Goal: Task Accomplishment & Management: Use online tool/utility

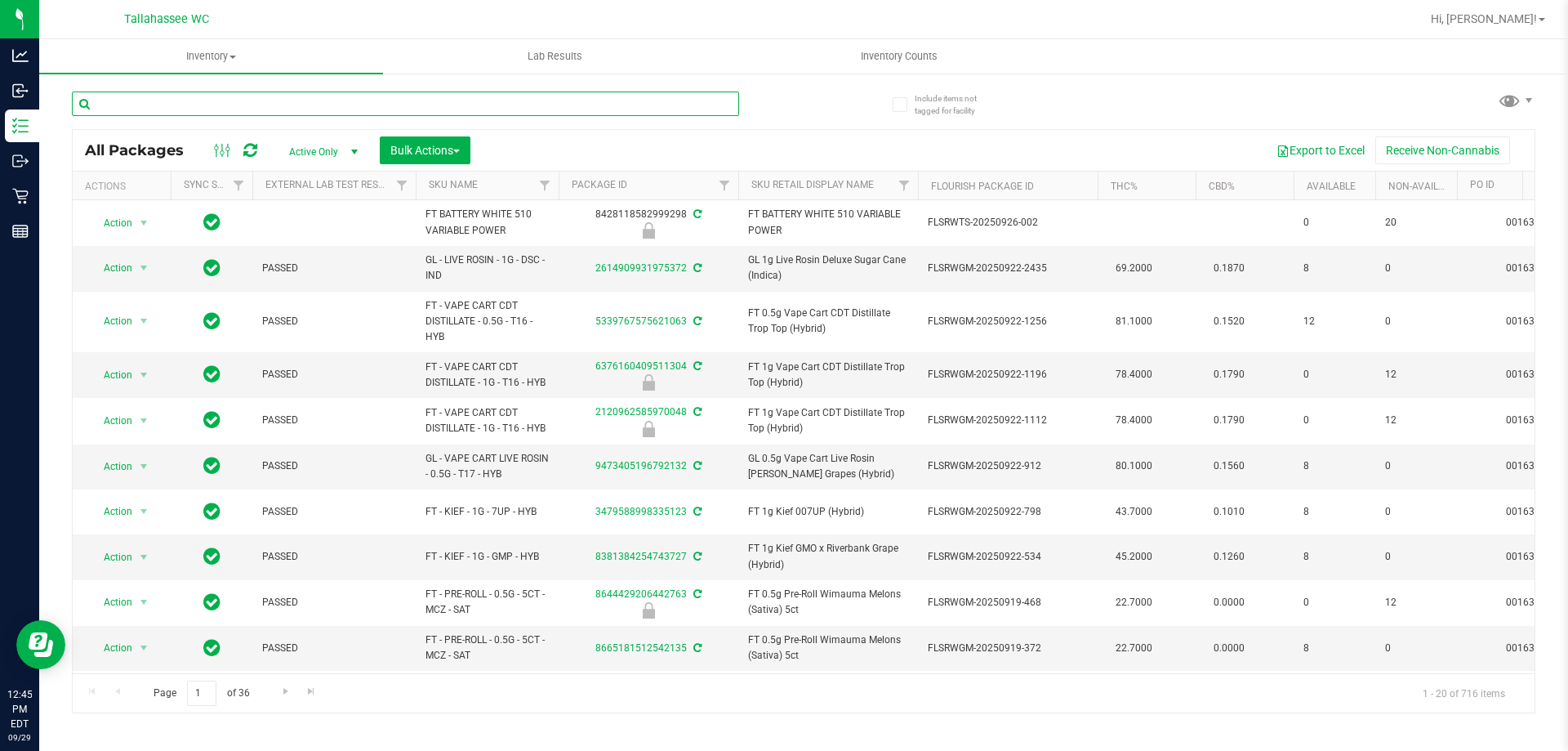
click at [230, 105] on input "text" at bounding box center [406, 104] width 667 height 25
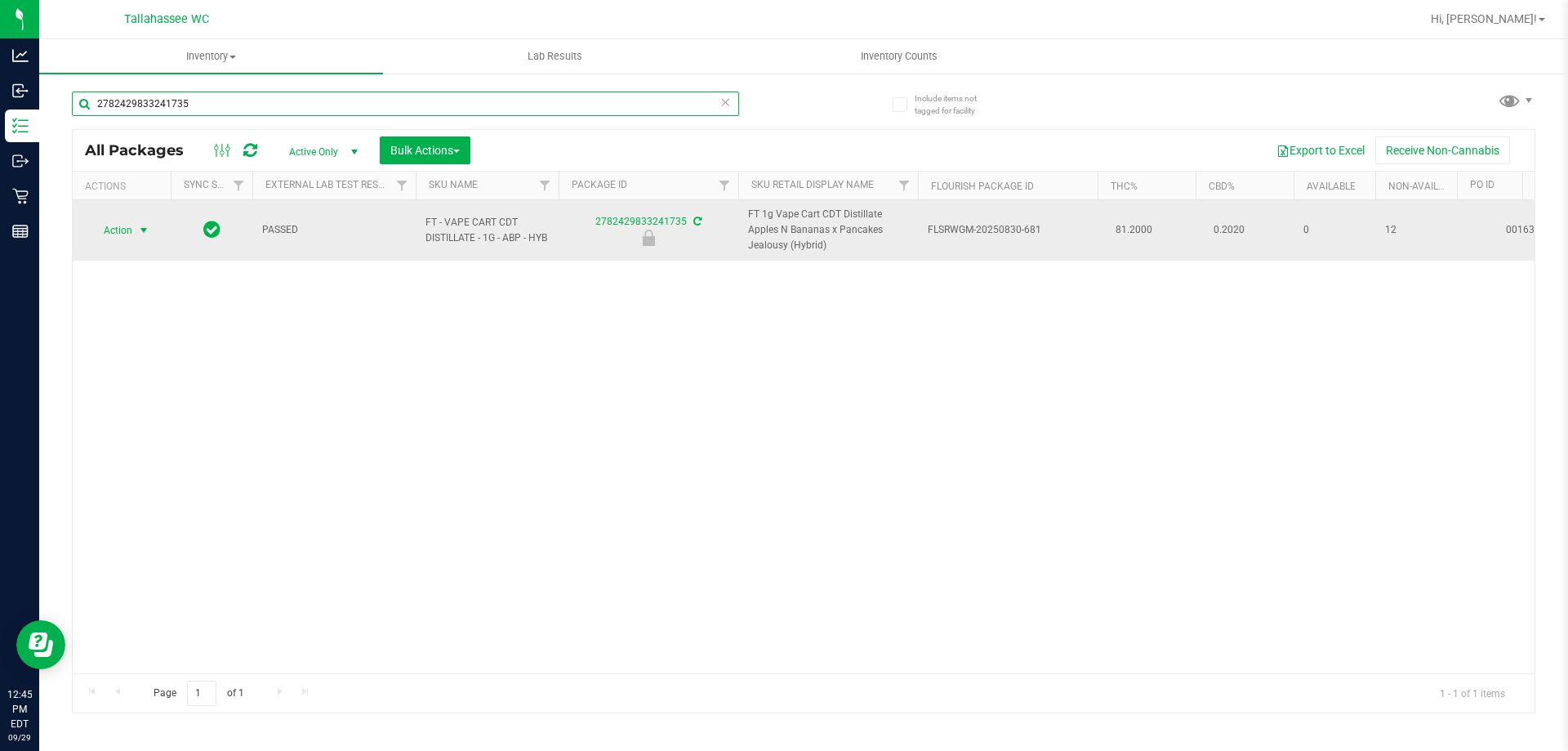
type input "2782429833241735"
click at [130, 233] on span "Action" at bounding box center [111, 230] width 44 height 23
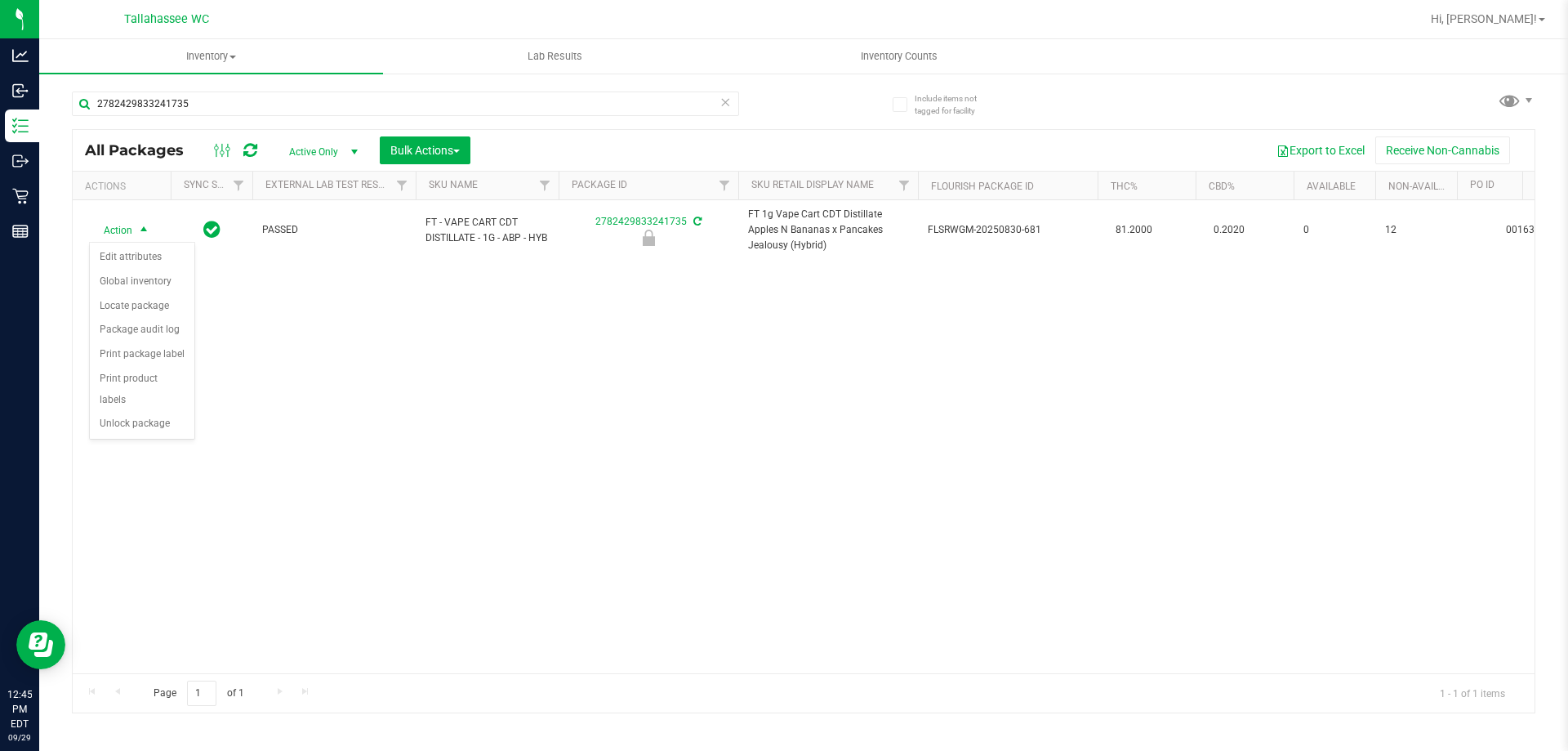
click at [162, 416] on div "Action Edit attributes Global inventory Locate package Package audit log Print …" at bounding box center [143, 340] width 106 height 199
click at [159, 389] on li "Print product labels" at bounding box center [143, 389] width 105 height 45
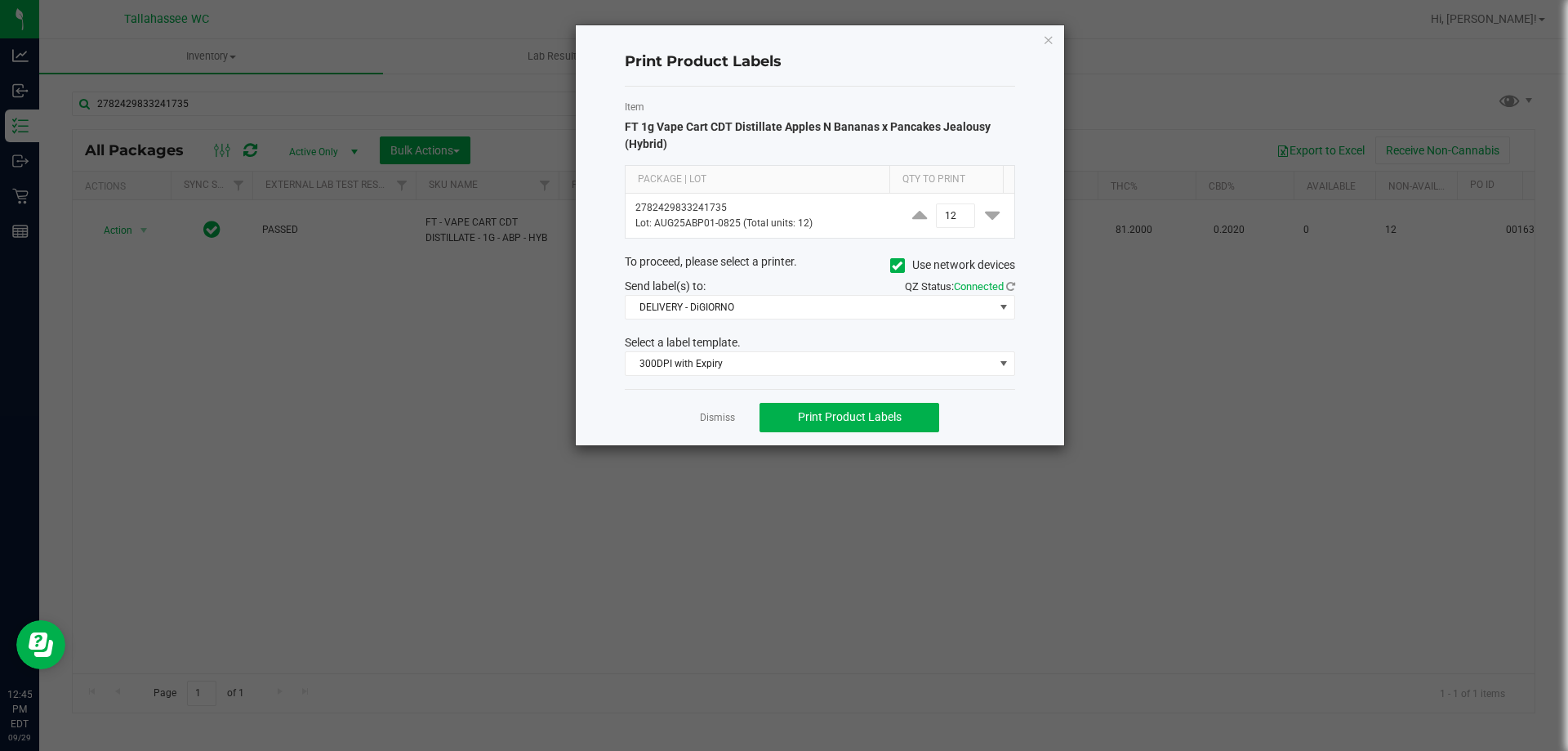
drag, startPoint x: 720, startPoint y: 418, endPoint x: 637, endPoint y: 409, distance: 83.5
click at [721, 417] on link "Dismiss" at bounding box center [717, 417] width 35 height 14
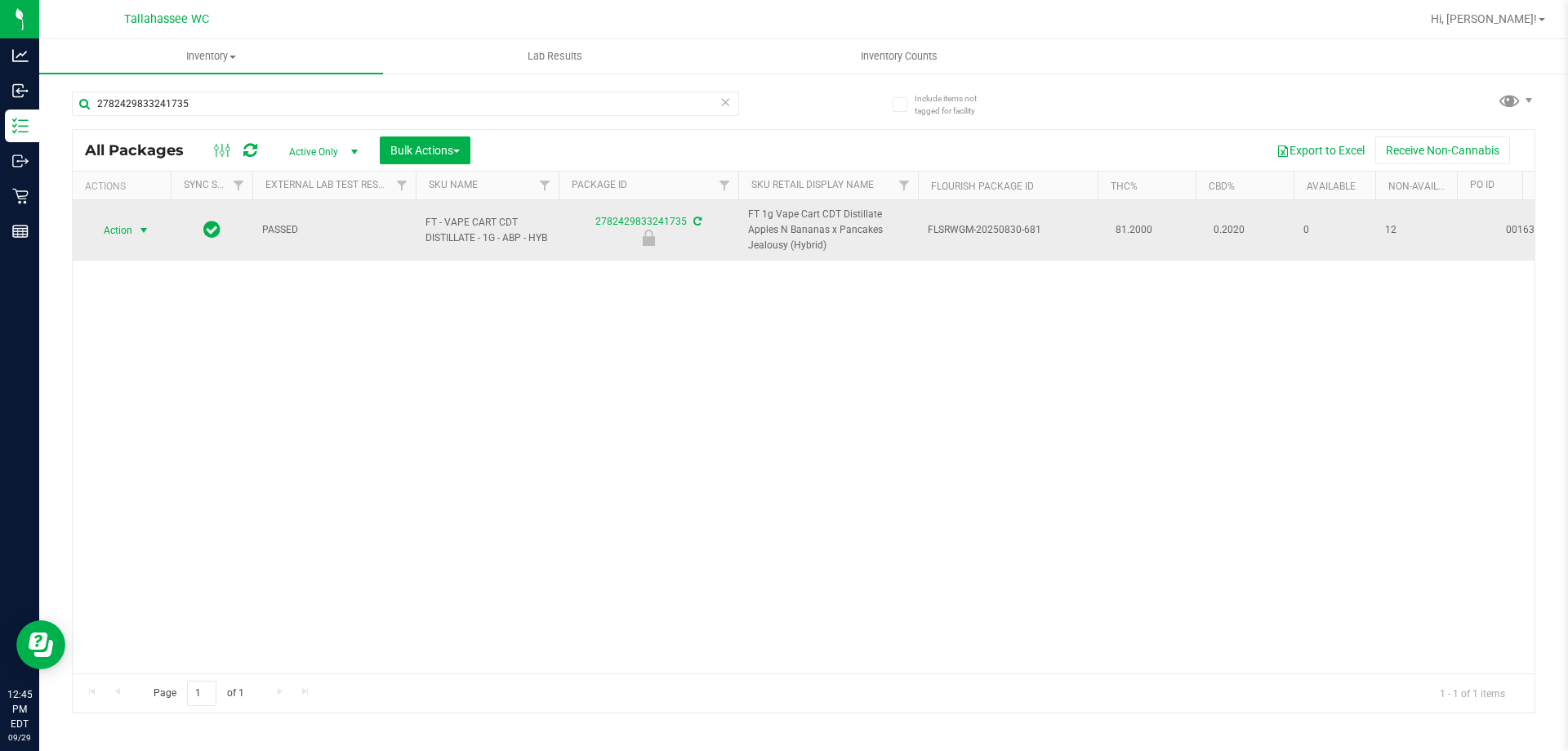
click at [128, 234] on span "Action" at bounding box center [111, 230] width 44 height 23
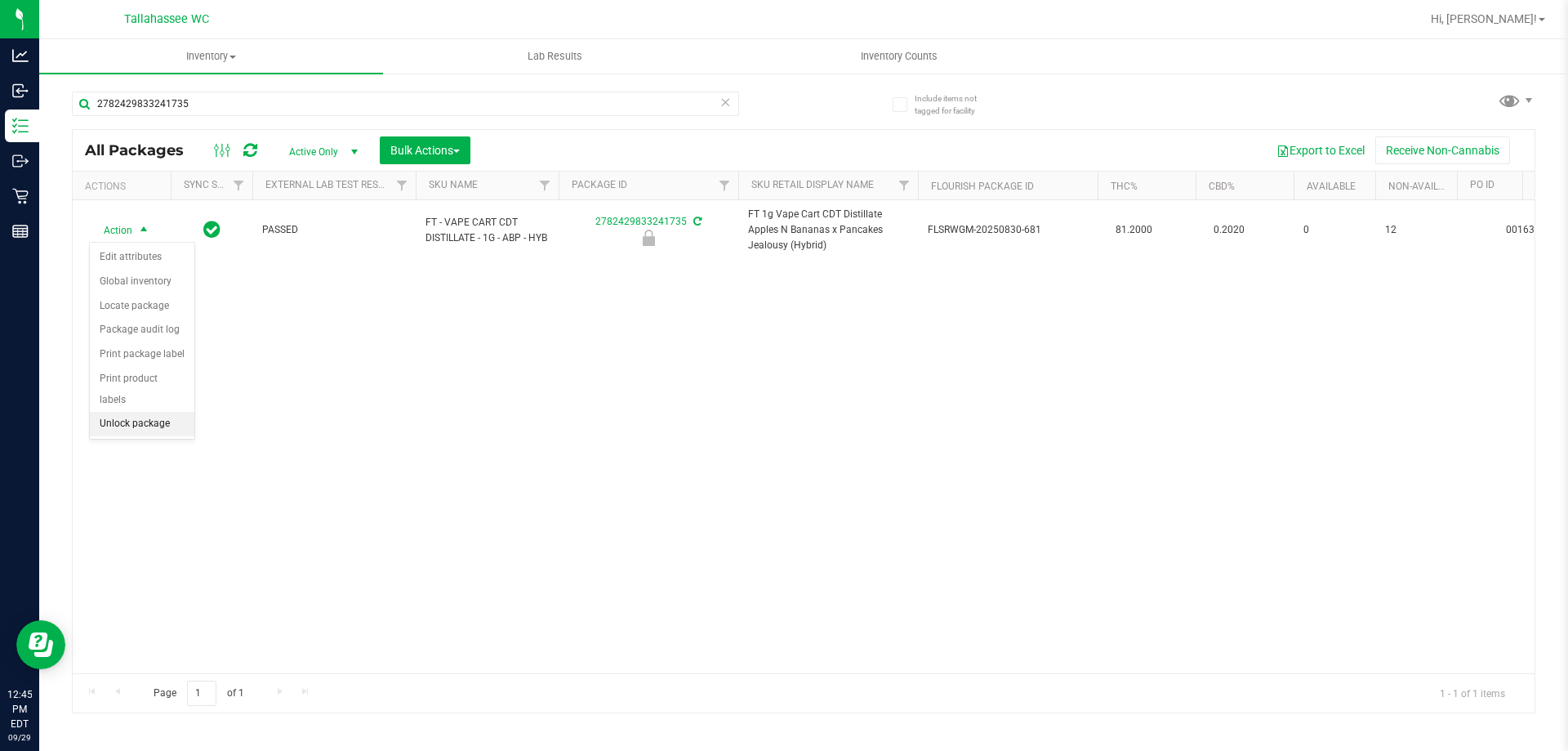
click at [143, 412] on li "Unlock package" at bounding box center [143, 424] width 105 height 25
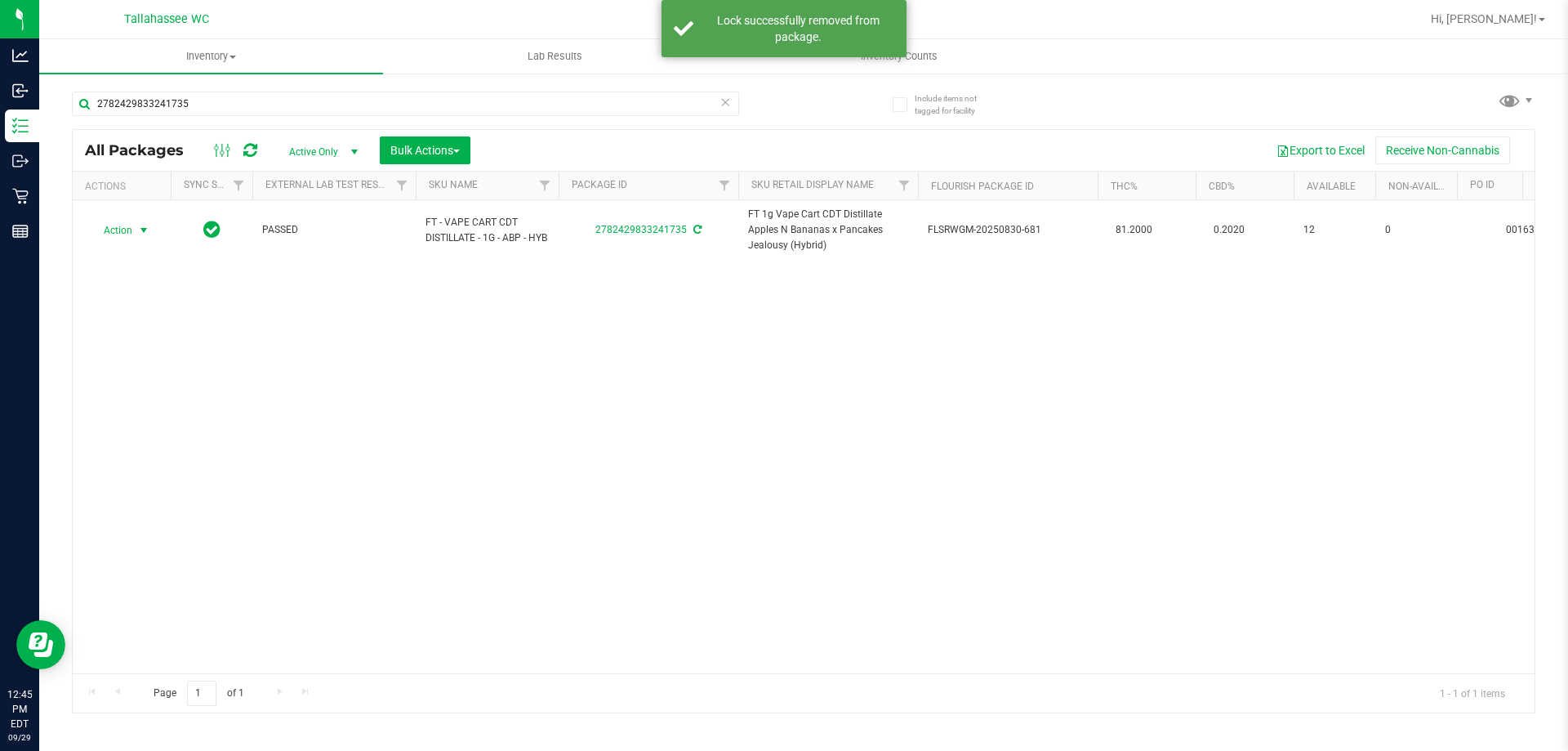
click at [126, 229] on span "Action" at bounding box center [111, 230] width 44 height 23
click at [186, 426] on li "Print package label" at bounding box center [153, 428] width 126 height 25
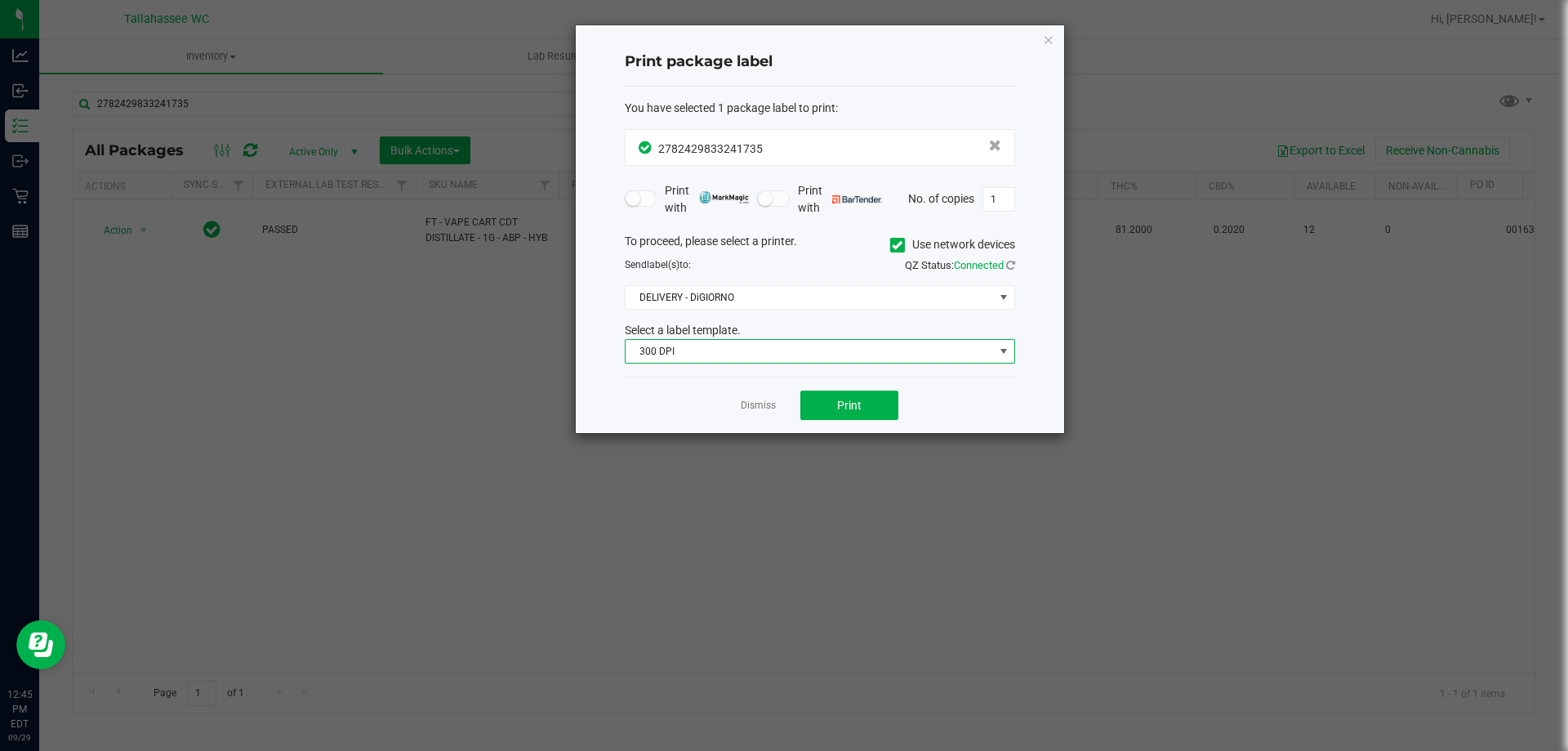
click at [818, 343] on span "300 DPI" at bounding box center [810, 351] width 369 height 23
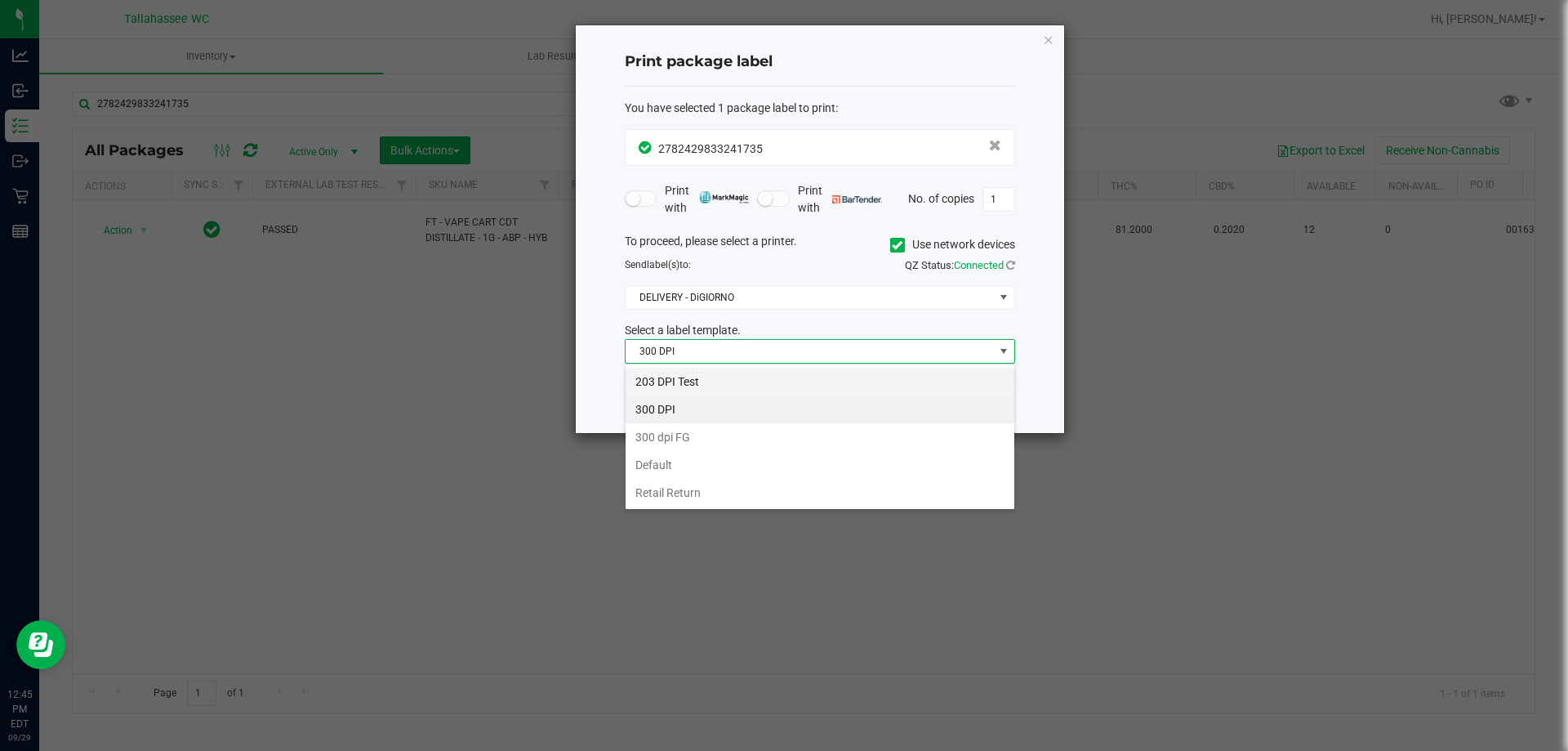
scroll to position [25, 391]
click at [774, 378] on li "203 DPI Test" at bounding box center [819, 381] width 389 height 28
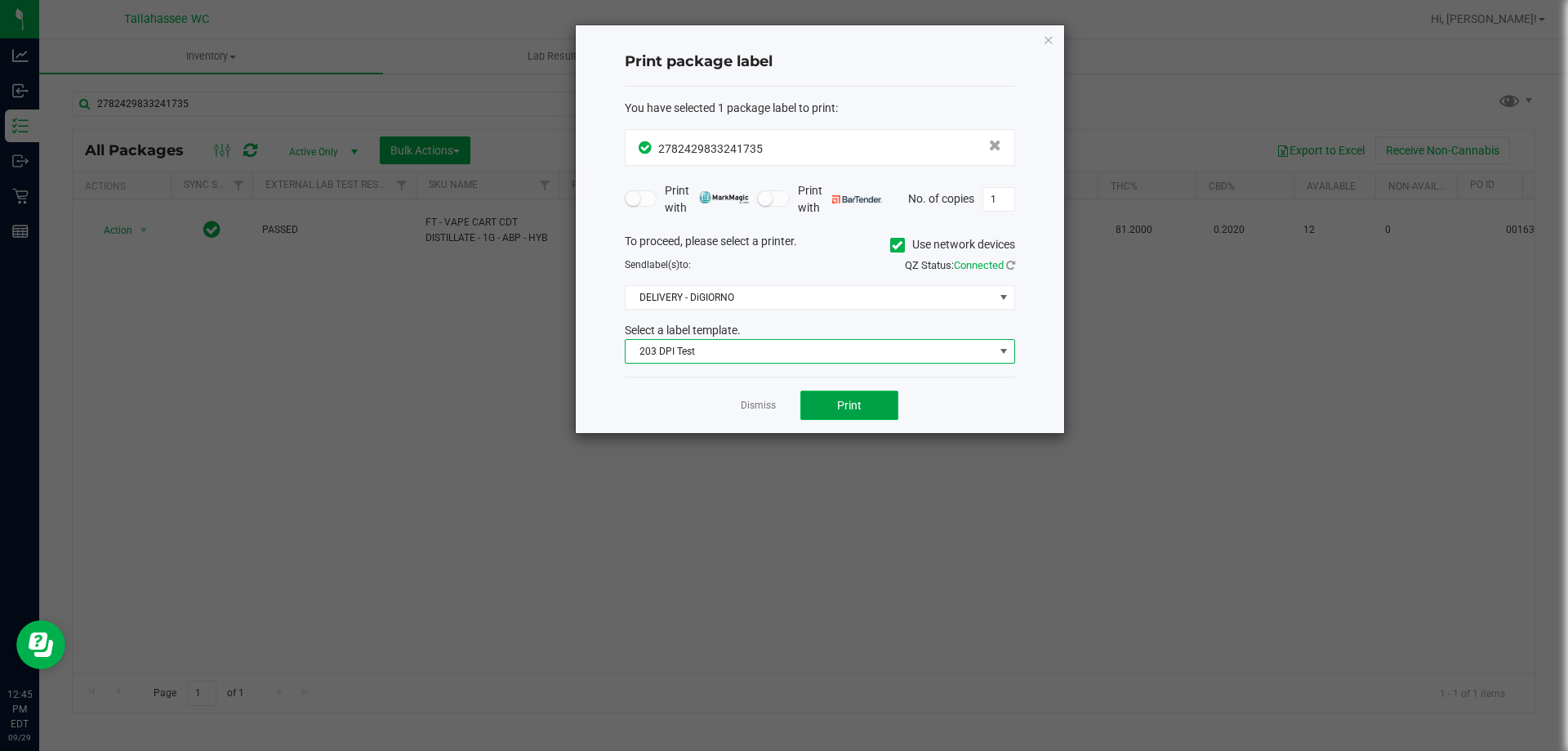
click at [866, 414] on button "Print" at bounding box center [849, 405] width 98 height 29
click at [763, 413] on link "Dismiss" at bounding box center [757, 405] width 35 height 14
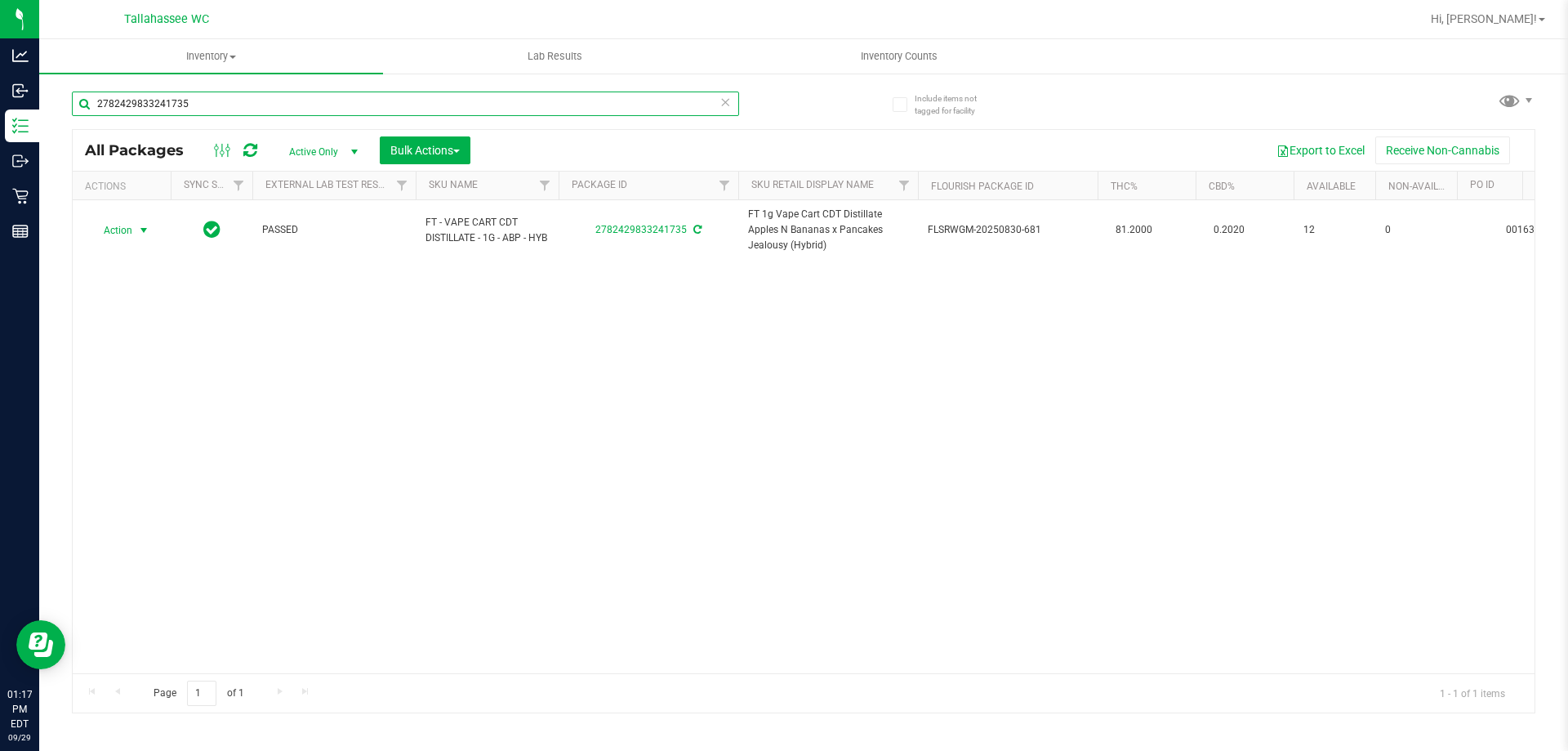
click at [318, 102] on input "2782429833241735" at bounding box center [406, 104] width 667 height 25
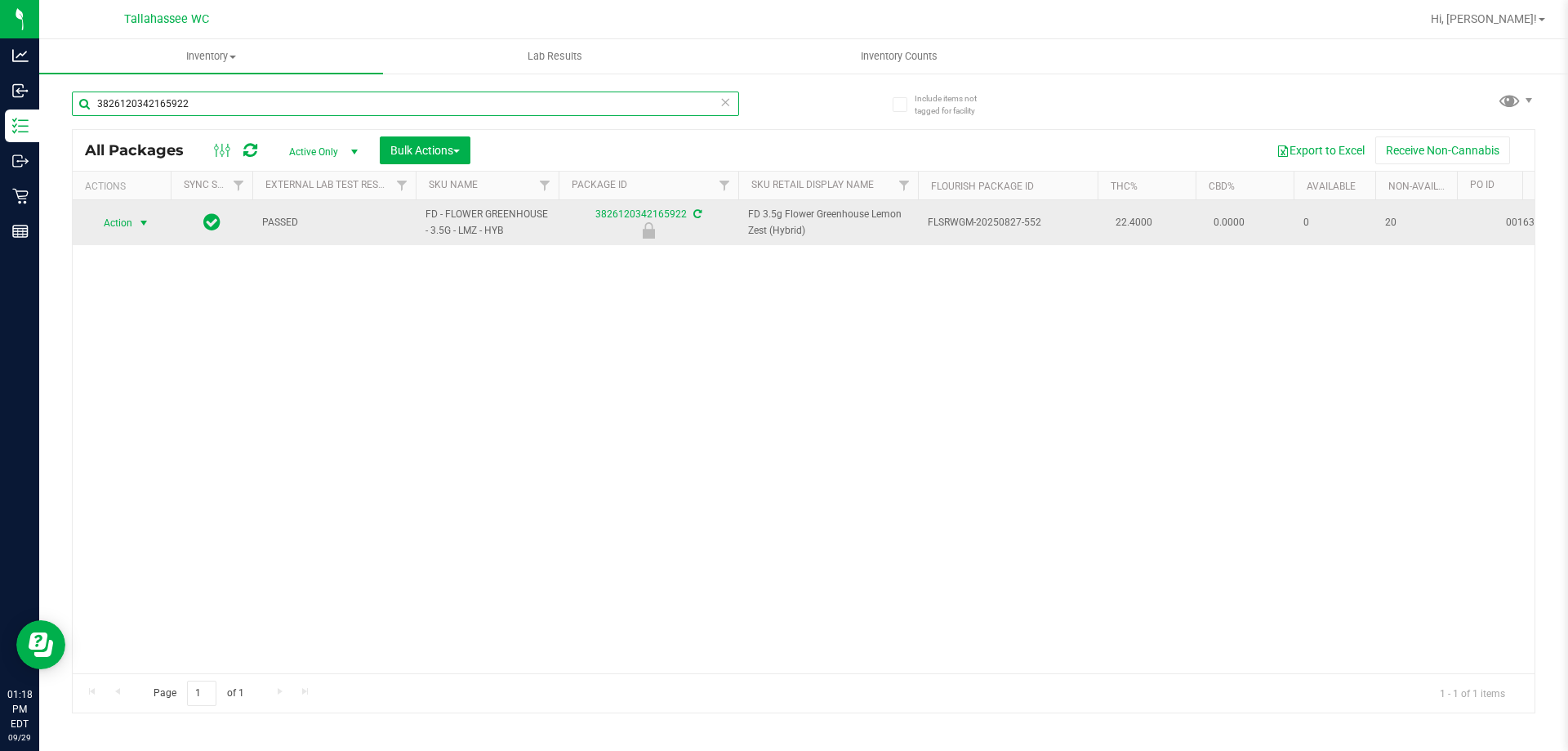
type input "3826120342165922"
click at [124, 223] on span "Action" at bounding box center [111, 223] width 44 height 23
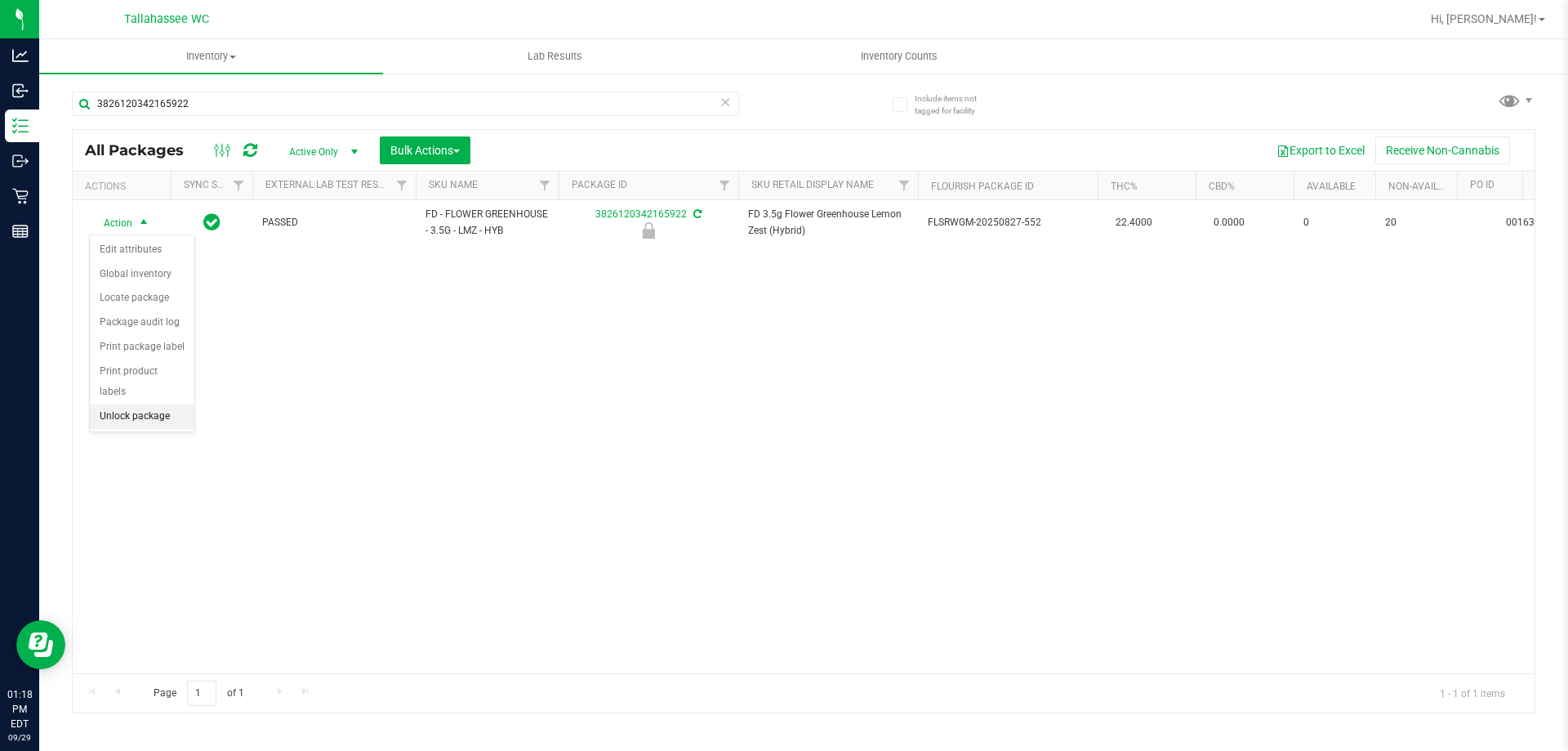
click at [168, 404] on li "Unlock package" at bounding box center [143, 416] width 105 height 25
click at [137, 227] on span "select" at bounding box center [143, 222] width 13 height 13
click at [201, 419] on li "Print package label" at bounding box center [153, 420] width 126 height 25
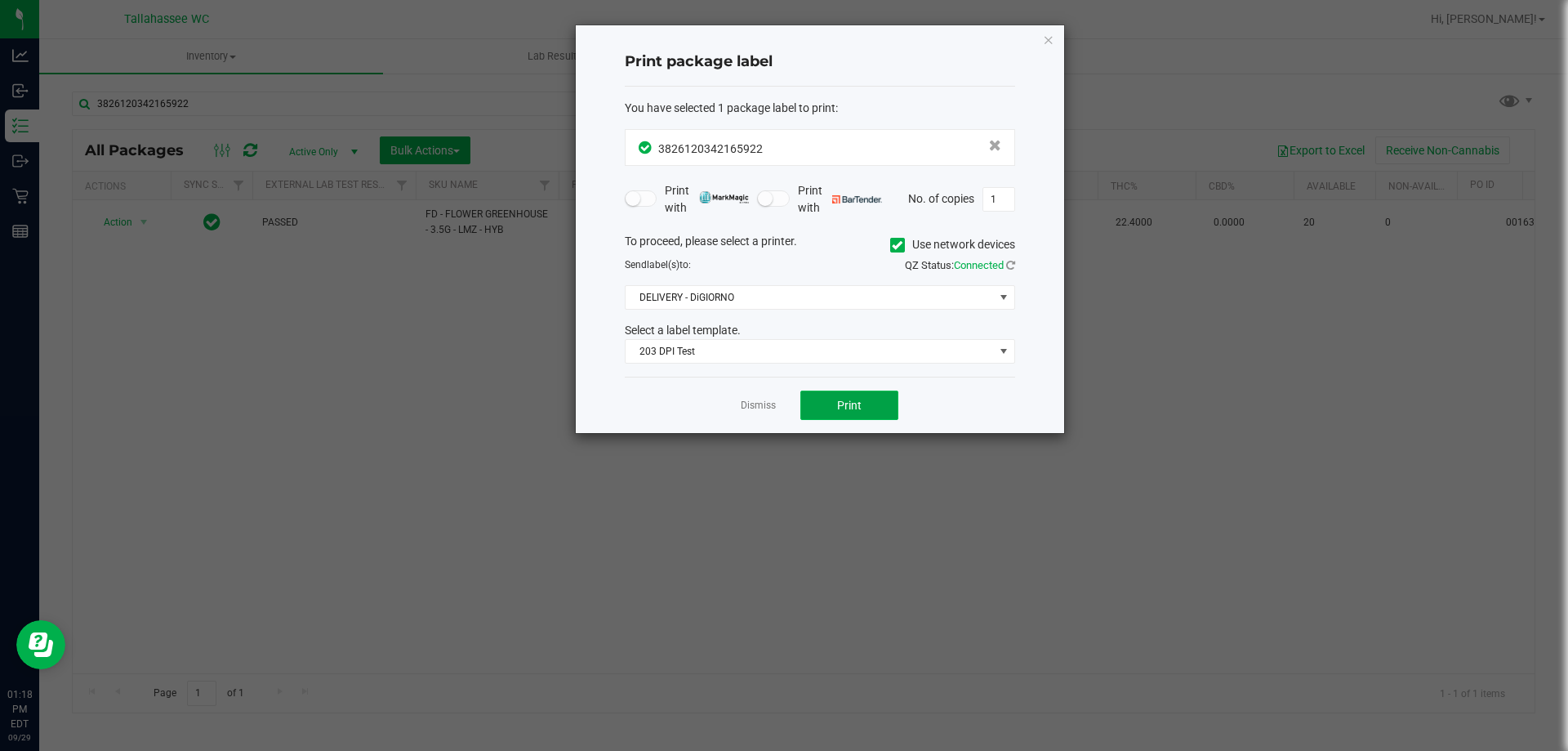
click at [847, 404] on span "Print" at bounding box center [850, 405] width 25 height 13
drag, startPoint x: 761, startPoint y: 409, endPoint x: 343, endPoint y: 185, distance: 474.2
click at [761, 408] on link "Dismiss" at bounding box center [757, 405] width 35 height 14
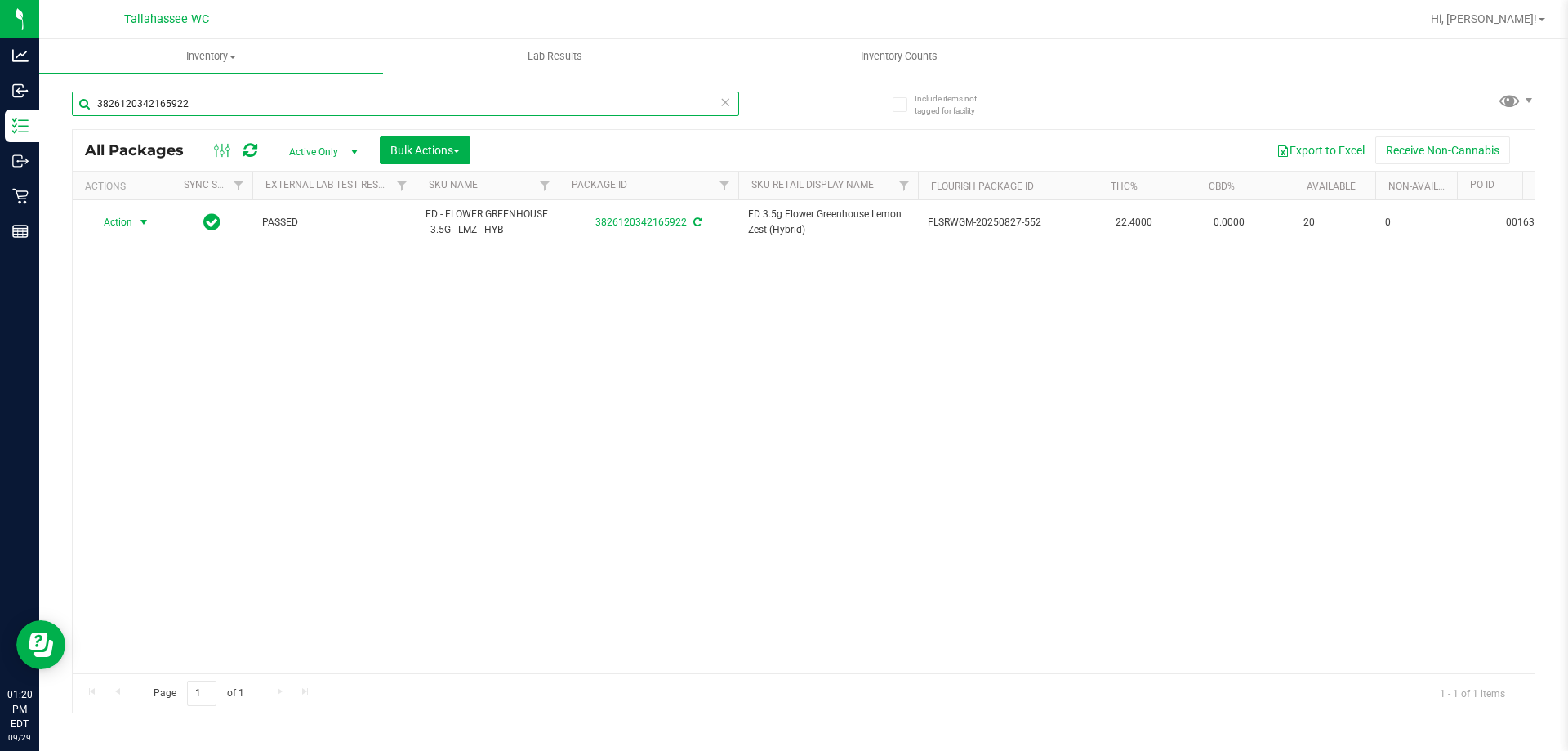
click at [220, 105] on input "3826120342165922" at bounding box center [406, 104] width 667 height 25
type input "8875803295540817"
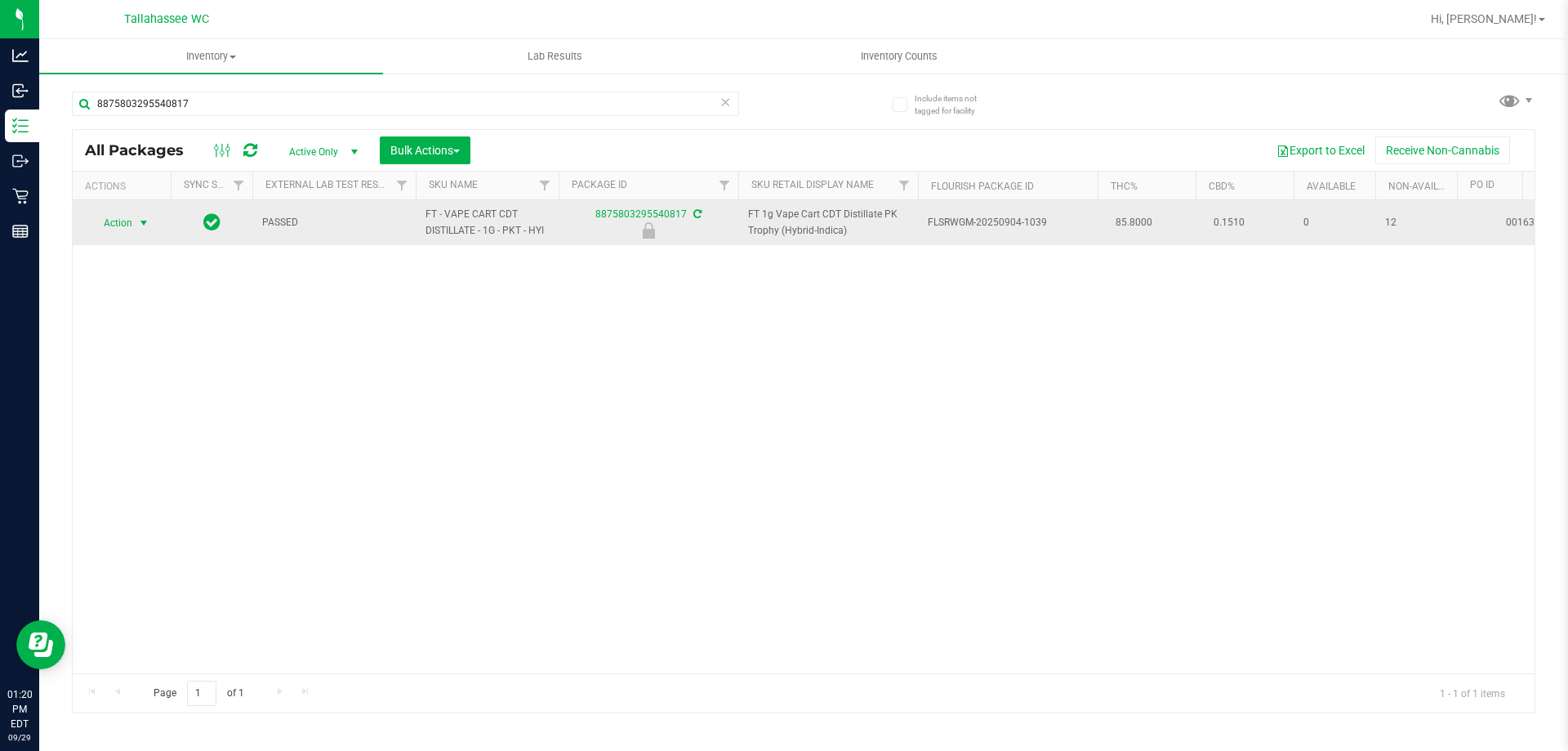
click at [136, 228] on span "select" at bounding box center [143, 223] width 20 height 23
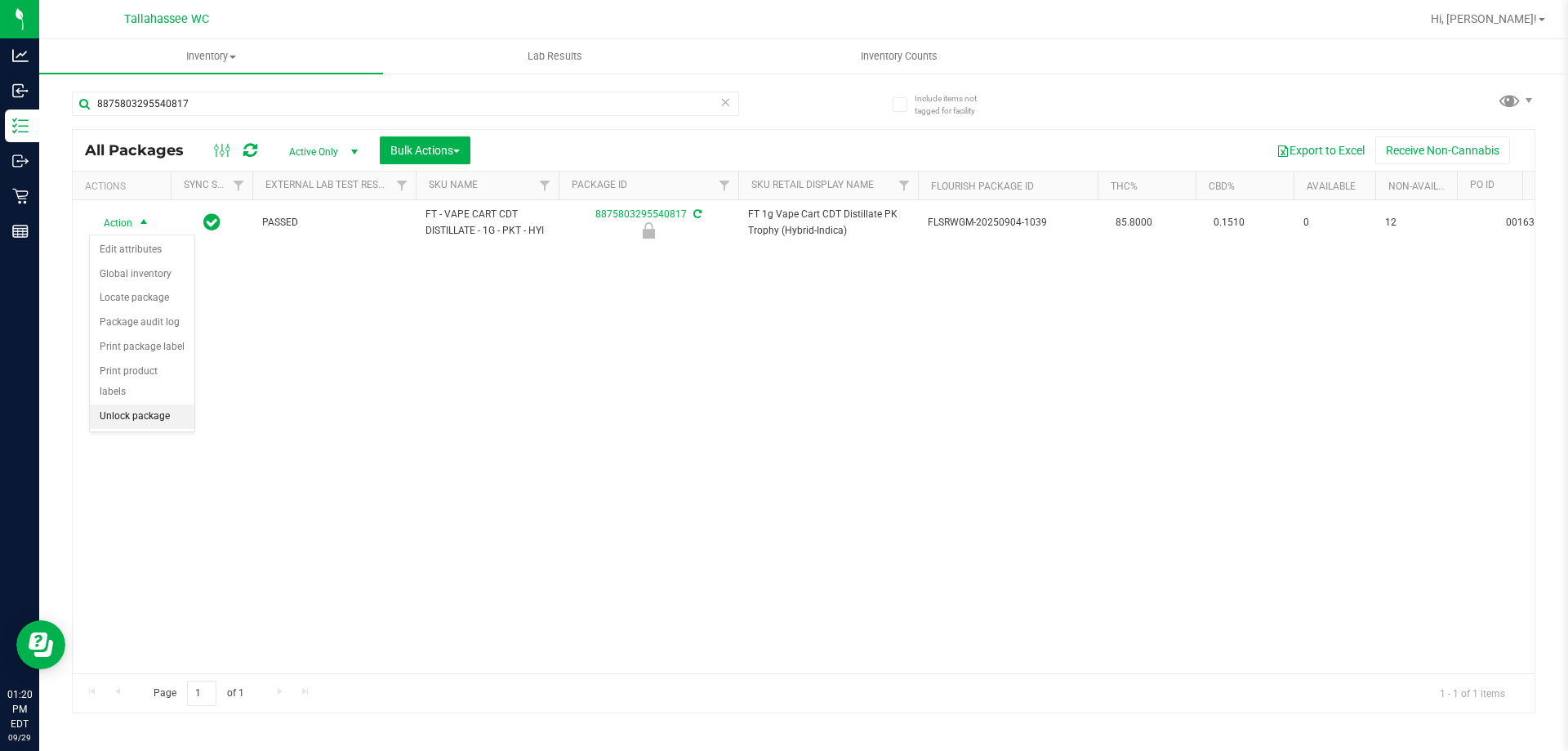
click at [172, 404] on li "Unlock package" at bounding box center [143, 416] width 105 height 25
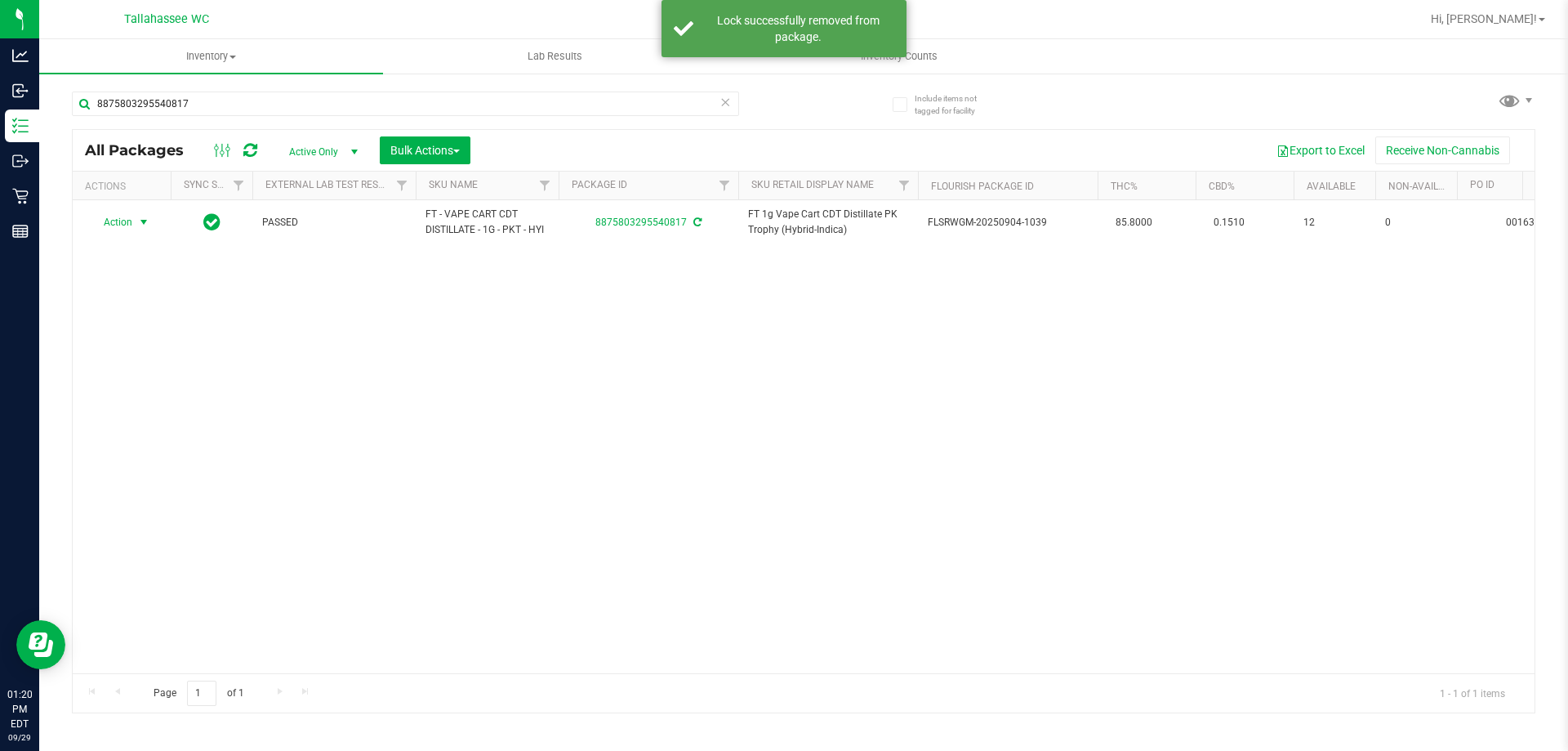
click at [125, 221] on span "Action" at bounding box center [111, 222] width 44 height 23
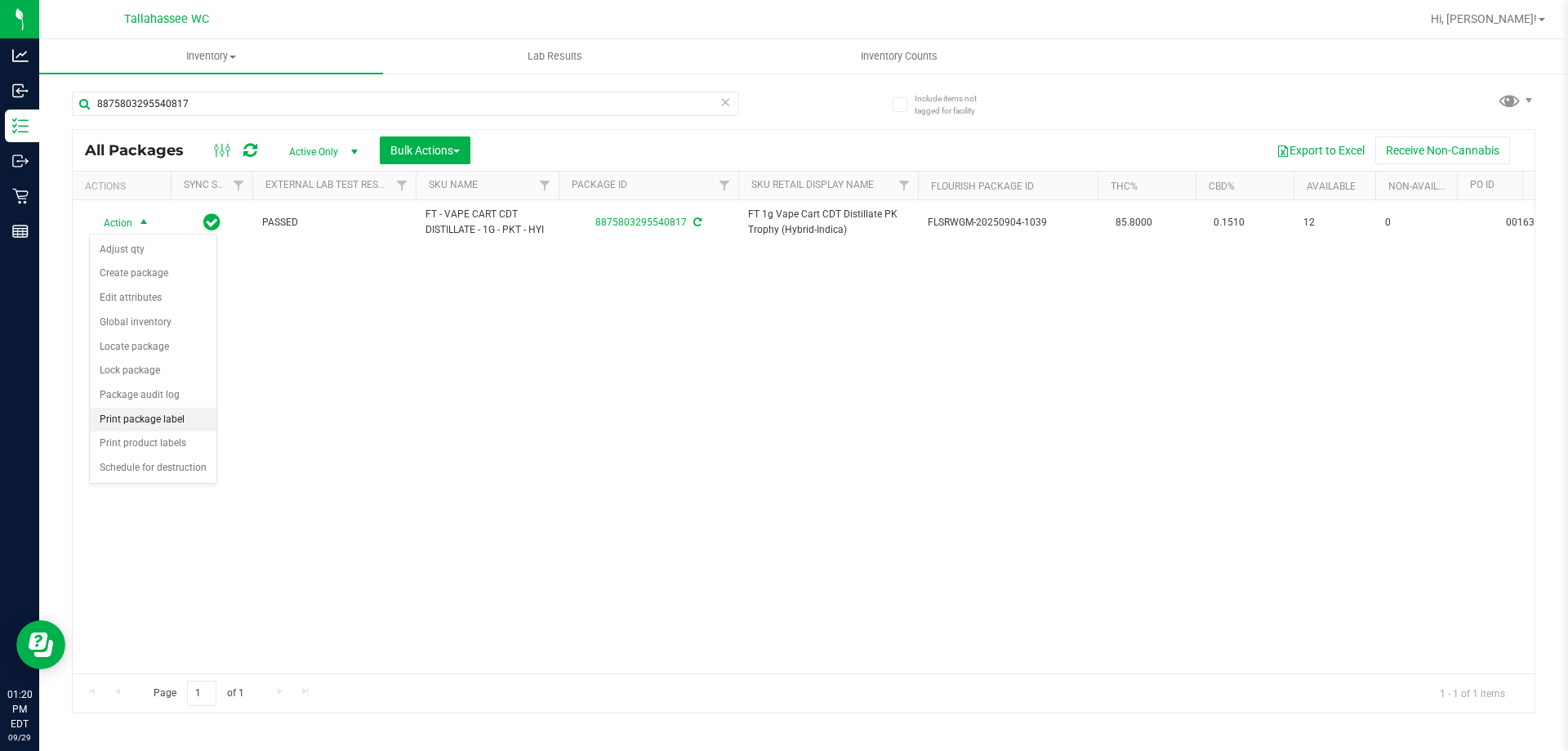
click at [166, 423] on li "Print package label" at bounding box center [153, 420] width 126 height 25
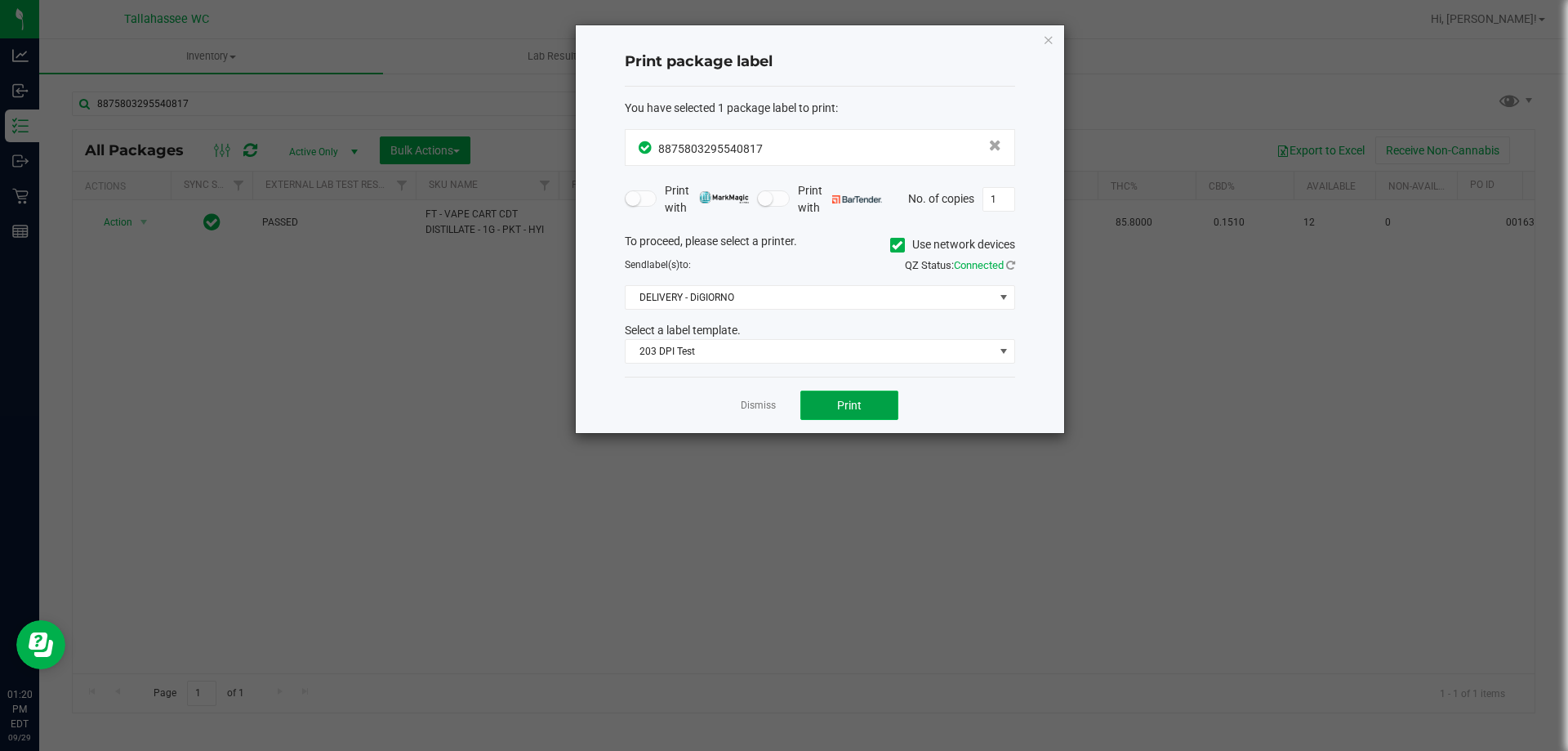
click at [842, 395] on button "Print" at bounding box center [849, 405] width 98 height 29
